Goal: Information Seeking & Learning: Learn about a topic

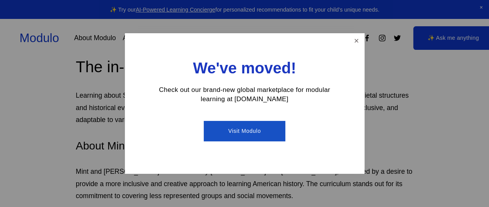
scroll to position [464, 0]
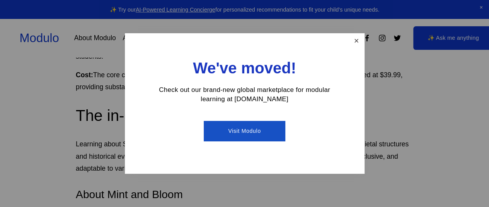
click at [355, 36] on link "Close" at bounding box center [357, 41] width 14 height 14
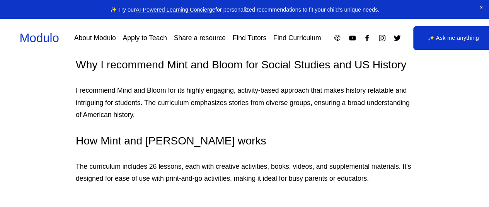
scroll to position [696, 0]
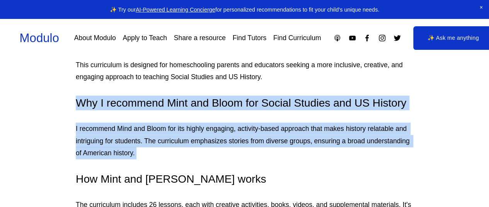
drag, startPoint x: 274, startPoint y: 99, endPoint x: 278, endPoint y: 79, distance: 20.9
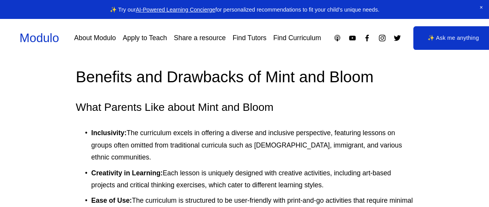
click at [244, 127] on p "Inclusivity: The curriculum excels in offering a diverse and inclusive perspect…" at bounding box center [252, 145] width 322 height 37
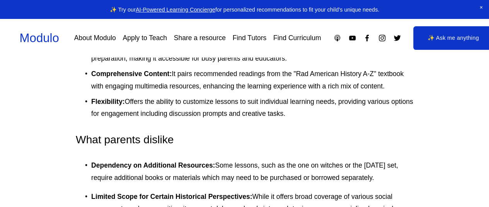
click at [257, 160] on p "Dependency on Additional Resources: Some lessons, such as the one on witches or…" at bounding box center [252, 172] width 322 height 24
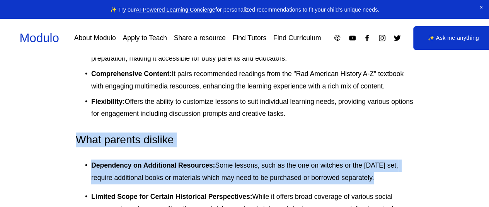
drag, startPoint x: 257, startPoint y: 130, endPoint x: 259, endPoint y: 104, distance: 26.8
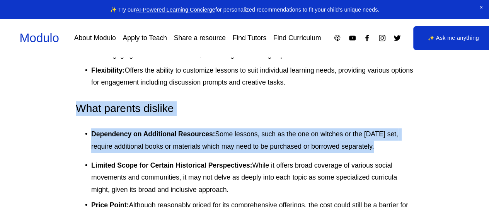
scroll to position [1780, 0]
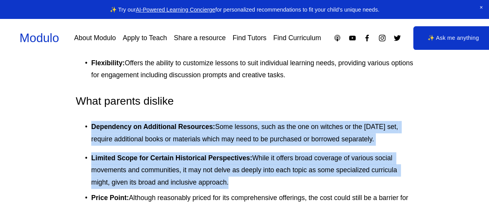
drag, startPoint x: 220, startPoint y: 129, endPoint x: 226, endPoint y: 95, distance: 34.3
click at [226, 121] on p "Dependency on Additional Resources: Some lessons, such as the one on witches or…" at bounding box center [252, 133] width 322 height 24
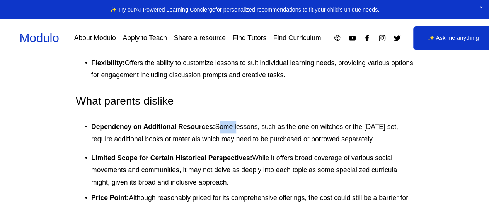
click at [226, 121] on p "Dependency on Additional Resources: Some lessons, such as the one on witches or…" at bounding box center [252, 133] width 322 height 24
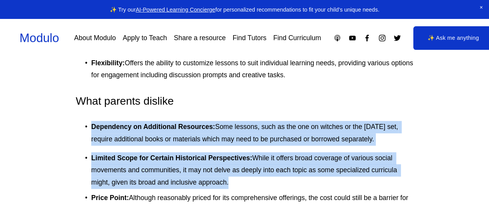
drag, startPoint x: 226, startPoint y: 95, endPoint x: 227, endPoint y: 136, distance: 40.6
click at [227, 154] on strong "Limited Scope for Certain Historical Perspectives:" at bounding box center [171, 158] width 161 height 8
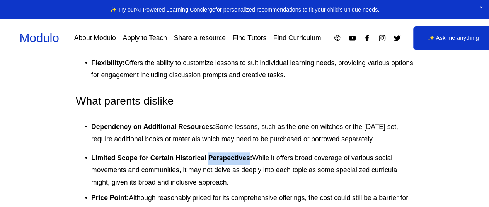
click at [227, 154] on strong "Limited Scope for Certain Historical Perspectives:" at bounding box center [171, 158] width 161 height 8
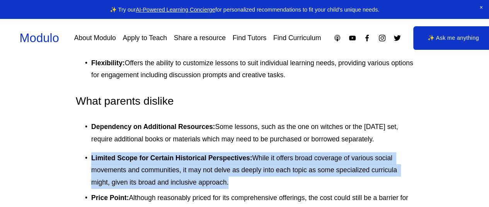
click at [227, 154] on strong "Limited Scope for Certain Historical Perspectives:" at bounding box center [171, 158] width 161 height 8
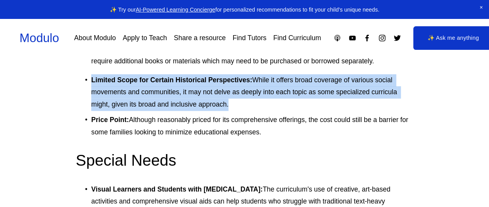
scroll to position [1934, 0]
